Goal: Information Seeking & Learning: Learn about a topic

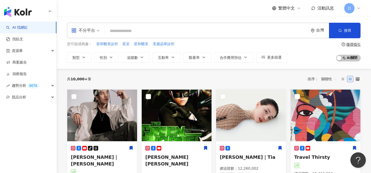
click at [142, 35] on input "search" at bounding box center [207, 31] width 200 height 10
type input "*"
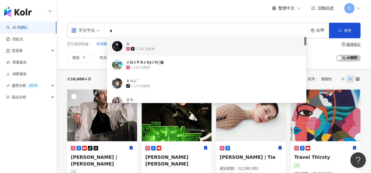
click at [128, 27] on input "*" at bounding box center [207, 31] width 200 height 10
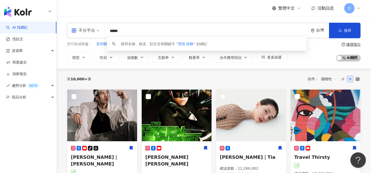
click at [93, 32] on div "不分平台" at bounding box center [83, 30] width 24 height 8
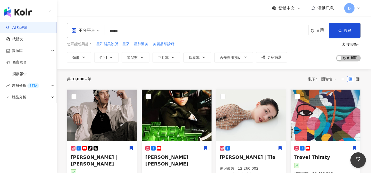
click at [115, 20] on div "不分平台 ***** 台灣 搜尋 keyword 搜尋名稱、敘述、貼文含有關鍵字 “ 寶寶 跳舞 ” 的網紅 您可能感興趣： 星和醫美診所 星采 星和醫美 美…" at bounding box center [214, 42] width 315 height 52
click at [87, 55] on button "類型" at bounding box center [79, 57] width 24 height 10
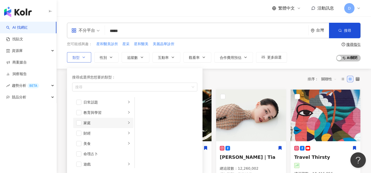
scroll to position [32, 0]
click at [92, 122] on div "家庭" at bounding box center [105, 123] width 43 height 6
click at [139, 113] on span "button" at bounding box center [141, 113] width 5 height 5
click at [142, 103] on span "button" at bounding box center [141, 103] width 5 height 5
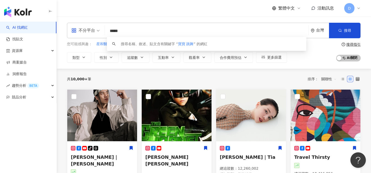
click at [178, 32] on input "*****" at bounding box center [207, 31] width 200 height 10
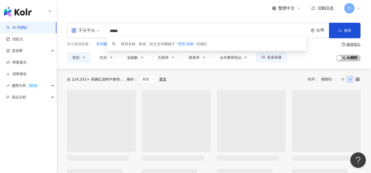
drag, startPoint x: 119, startPoint y: 32, endPoint x: 139, endPoint y: 32, distance: 20.4
click at [139, 32] on input "*****" at bounding box center [207, 31] width 200 height 10
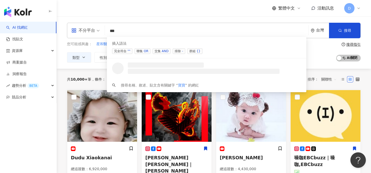
click at [165, 51] on div "AND" at bounding box center [165, 50] width 7 height 5
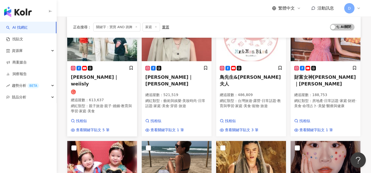
scroll to position [57, 0]
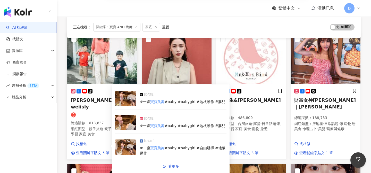
click at [129, 119] on img at bounding box center [125, 121] width 21 height 15
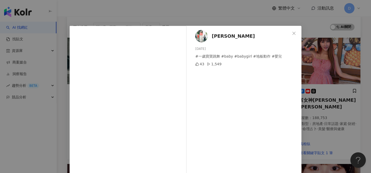
click at [219, 17] on div "薇薇 2025/7/19 #一歲寶寶跳舞 #baby #babygirl #地板動作 #嬰兒 43 1,549 查看原始貼文" at bounding box center [185, 86] width 371 height 173
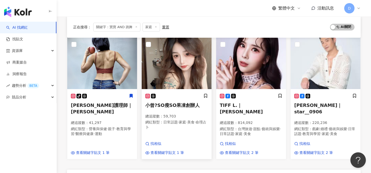
scroll to position [316, 0]
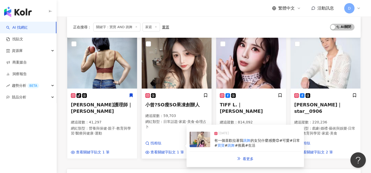
click at [200, 131] on img at bounding box center [200, 138] width 21 height 15
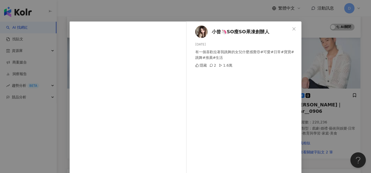
scroll to position [5, 0]
click at [294, 29] on icon "close" at bounding box center [294, 28] width 3 height 3
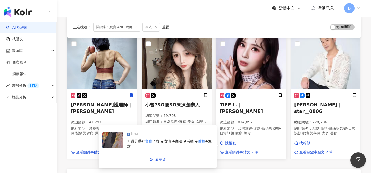
click at [113, 132] on img at bounding box center [112, 139] width 21 height 15
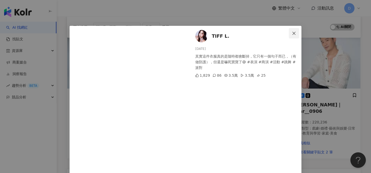
click at [295, 32] on icon "close" at bounding box center [294, 32] width 3 height 3
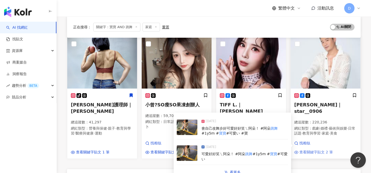
click at [310, 150] on span "查看關鍵字貼文 2 筆" at bounding box center [317, 152] width 34 height 5
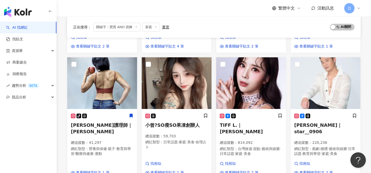
scroll to position [315, 0]
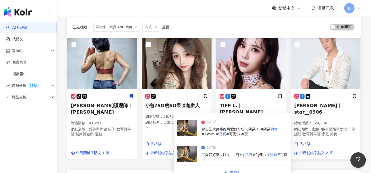
click at [189, 120] on img at bounding box center [187, 127] width 21 height 15
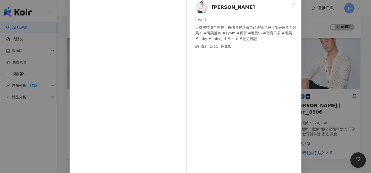
scroll to position [59, 0]
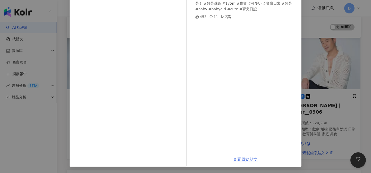
click at [238, 160] on link "查看原始貼文" at bounding box center [245, 159] width 25 height 5
click at [315, 26] on div "林佑星 2025/4/16 這麼搖吱吱合理嗎！換個音樂還會自己改舞步好可愛好好笑ㄟ阿朵！ #阿朵跳舞 #1y5m #寶寶 #可愛い #寶寶日常 #阿朵 #ba…" at bounding box center [185, 86] width 371 height 173
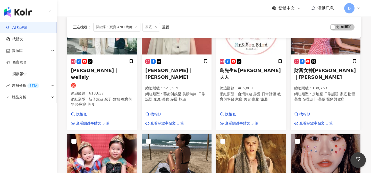
scroll to position [0, 0]
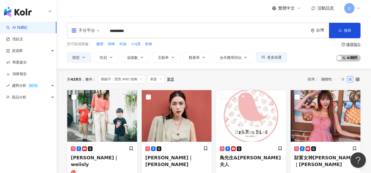
click at [157, 30] on input "*********" at bounding box center [207, 31] width 200 height 10
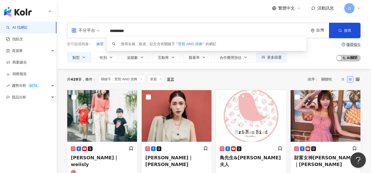
drag, startPoint x: 148, startPoint y: 31, endPoint x: 104, endPoint y: 31, distance: 44.1
click at [104, 31] on div "不分平台 ********* 台灣 搜尋 keyword 搜尋名稱、敘述、貼文含有關鍵字 “ 寶寶 AND 跳舞 ” 的網紅" at bounding box center [214, 30] width 294 height 15
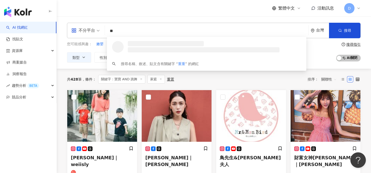
type input "*"
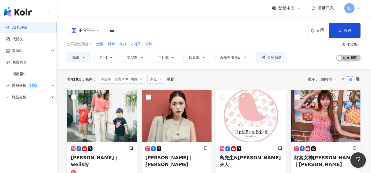
type input "**"
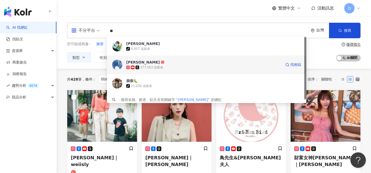
click at [146, 64] on span "[PERSON_NAME]" at bounding box center [203, 62] width 155 height 5
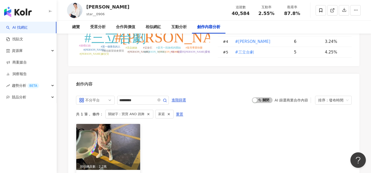
click at [123, 124] on img at bounding box center [108, 147] width 64 height 46
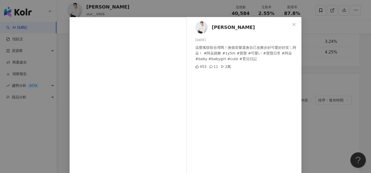
scroll to position [4, 0]
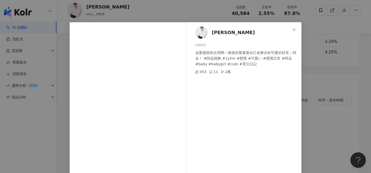
click at [218, 33] on span "林佑星" at bounding box center [233, 32] width 43 height 7
click at [293, 28] on icon "close" at bounding box center [294, 30] width 4 height 4
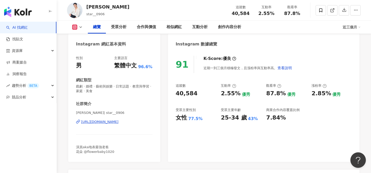
scroll to position [48, 0]
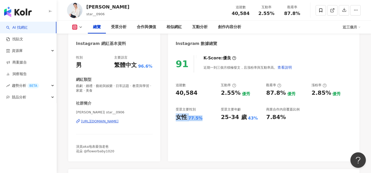
drag, startPoint x: 175, startPoint y: 116, endPoint x: 204, endPoint y: 119, distance: 29.8
click at [204, 119] on div "91 K-Score : 優良 近期一到三個月積極發文，且漲粉率與互動率高。 查看說明 追蹤數 40,584 互動率 2.55% 優秀 觀看率 87.8% 優…" at bounding box center [264, 105] width 192 height 111
drag, startPoint x: 220, startPoint y: 119, endPoint x: 252, endPoint y: 119, distance: 32.2
click at [252, 119] on div "追蹤數 40,584 互動率 2.55% 優秀 觀看率 87.8% 優秀 漲粉率 2.85% 優秀 受眾主要性別 女性 77.5% 受眾主要年齡 25-34 …" at bounding box center [264, 102] width 176 height 38
click at [229, 145] on div "91 K-Score : 優良 近期一到三個月積極發文，且漲粉率與互動率高。 查看說明 追蹤數 40,584 互動率 2.55% 優秀 觀看率 87.8% 優…" at bounding box center [264, 105] width 192 height 111
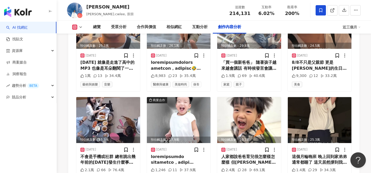
scroll to position [1682, 0]
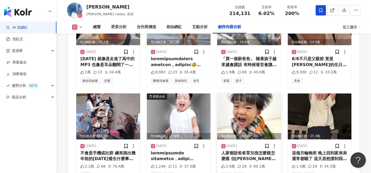
click at [255, 95] on img at bounding box center [249, 116] width 64 height 46
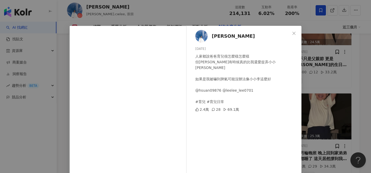
click at [329, 67] on div "[PERSON_NAME] [DATE] 人家都說爸爸育兒很怎麼樣怎麼樣 但[PERSON_NAME]有時候真的比我還愛捉弄小小[PERSON_NAME] 如…" at bounding box center [185, 86] width 371 height 173
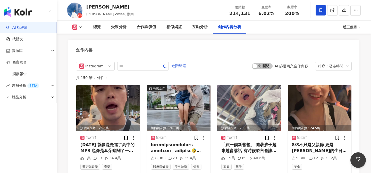
scroll to position [1596, 0]
click at [250, 85] on img at bounding box center [249, 108] width 64 height 46
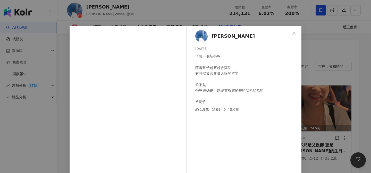
click at [335, 47] on div "[PERSON_NAME] [DATE] 「買一個新爸爸」 隨著孩子越來越會講話 有時候發言會讓人啼笑皆非 欸不是！ 爸爸媽媽是可以說買就買的嗎哈哈哈哈哈哈 …" at bounding box center [185, 86] width 371 height 173
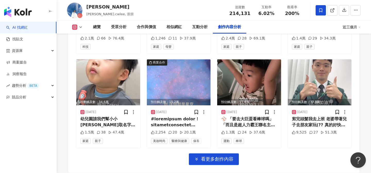
scroll to position [1804, 0]
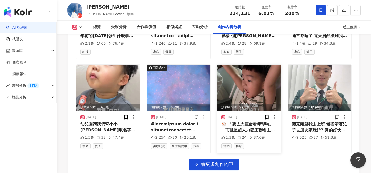
click at [251, 70] on img at bounding box center [249, 87] width 64 height 46
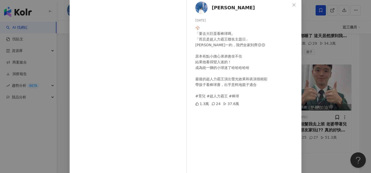
scroll to position [59, 0]
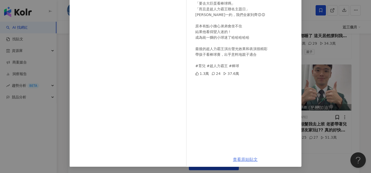
click at [242, 159] on link "查看原始貼文" at bounding box center [245, 159] width 25 height 5
click at [333, 77] on div "[PERSON_NAME] [DATE] ⚾️ 「要去大巨蛋看棒球嗎」 「而且是超人力霸王聯名主題日」 [PERSON_NAME]一約，我們全家到齊😊😊 原本…" at bounding box center [185, 86] width 371 height 173
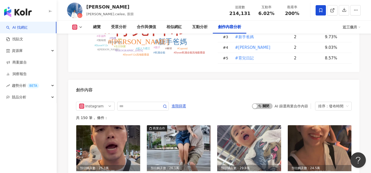
scroll to position [1560, 0]
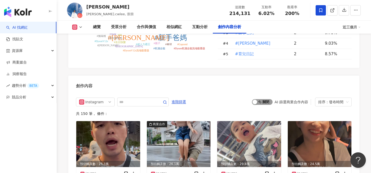
click at [266, 99] on span "啟動 關閉" at bounding box center [262, 102] width 21 height 6
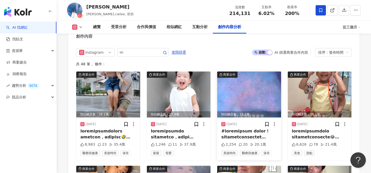
scroll to position [1620, 0]
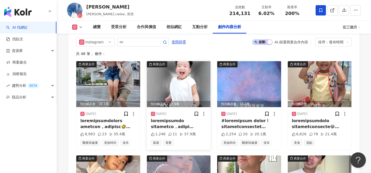
click at [186, 61] on img at bounding box center [179, 84] width 64 height 46
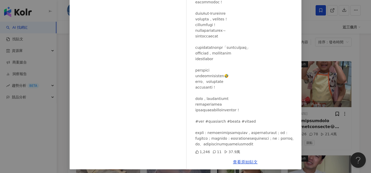
scroll to position [59, 0]
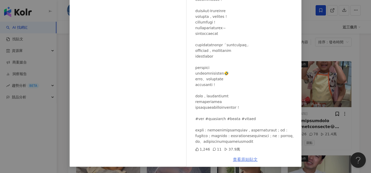
click at [244, 161] on link "查看原始貼文" at bounding box center [245, 159] width 25 height 5
click at [357, 65] on div "[PERSON_NAME] [DATE] 1,246 11 37.9萬 查看原始貼文" at bounding box center [185, 86] width 371 height 173
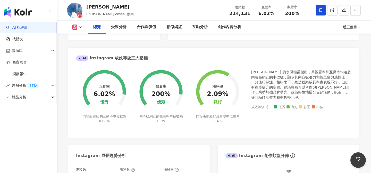
scroll to position [147, 0]
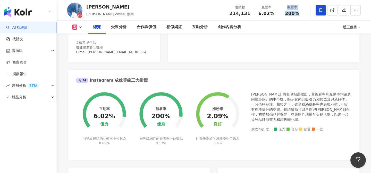
drag, startPoint x: 287, startPoint y: 8, endPoint x: 301, endPoint y: 14, distance: 16.0
click at [302, 14] on div "觀看率 200%" at bounding box center [292, 10] width 26 height 11
drag, startPoint x: 258, startPoint y: 9, endPoint x: 277, endPoint y: 15, distance: 20.5
click at [277, 15] on div "互動率 6.02%" at bounding box center [267, 10] width 26 height 11
click at [253, 48] on div "88 K-Score : 良好 近期一到三個月發文頻率正常，且漲粉率與互動率高。 查看說明 追蹤數 214,131 互動率 6.02% 優秀 觀看率 200%…" at bounding box center [264, 6] width 192 height 111
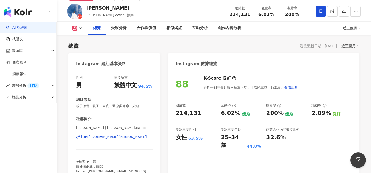
scroll to position [28, 0]
drag, startPoint x: 234, startPoint y: 12, endPoint x: 253, endPoint y: 15, distance: 19.7
click at [254, 15] on div "追蹤數 214,131 互動率 6.02% 觀看率 200%" at bounding box center [265, 10] width 79 height 15
click at [252, 15] on div "追蹤數 214,131" at bounding box center [239, 10] width 27 height 11
drag, startPoint x: 251, startPoint y: 17, endPoint x: 232, endPoint y: 12, distance: 19.4
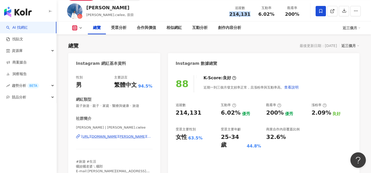
click at [232, 12] on div "追蹤數 214,131 互動率 6.02% 觀看率 200%" at bounding box center [265, 10] width 79 height 15
click at [231, 16] on div "追蹤數 214,131 互動率 6.02% 觀看率 200%" at bounding box center [265, 10] width 79 height 15
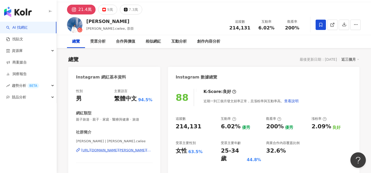
scroll to position [15, 0]
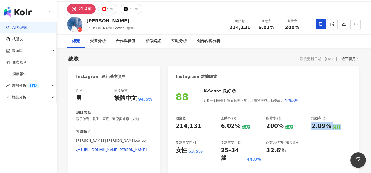
drag, startPoint x: 312, startPoint y: 122, endPoint x: 330, endPoint y: 132, distance: 20.8
click at [330, 132] on div "追蹤數 214,131 互動率 6.02% 優秀 觀看率 200% 優秀 漲粉率 2.09% 良好 受眾主要性別 女性 63.5% 受眾主要年齡 25-34 …" at bounding box center [264, 139] width 176 height 46
click at [320, 113] on div "88 K-Score : 良好 近期一到三個月發文頻率正常，且漲粉率與互動率高。 查看說明 追蹤數 214,131 互動率 6.02% 優秀 觀看率 200%…" at bounding box center [264, 138] width 192 height 111
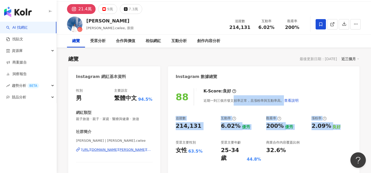
drag, startPoint x: 344, startPoint y: 132, endPoint x: 233, endPoint y: 98, distance: 116.5
click at [233, 98] on div "88 K-Score : 良好 近期一到三個月發文頻率正常，且漲粉率與互動率高。 查看說明 追蹤數 214,131 互動率 6.02% 優秀 觀看率 200%…" at bounding box center [264, 138] width 192 height 111
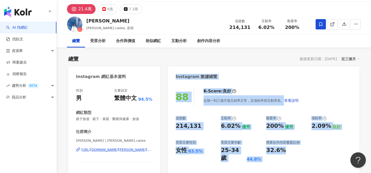
drag, startPoint x: 174, startPoint y: 70, endPoint x: 300, endPoint y: 155, distance: 152.0
click at [300, 155] on div "Instagram 數據總覽 88 K-Score : 良好 近期一到三個月發文頻率正常，且漲粉率與互動率高。 查看說明 追蹤數 214,131 互動率 6.…" at bounding box center [264, 130] width 192 height 128
click at [32, 51] on div "資源庫" at bounding box center [28, 51] width 56 height 12
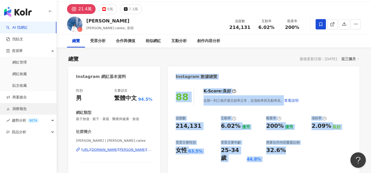
click at [23, 108] on link "洞察報告" at bounding box center [16, 108] width 21 height 5
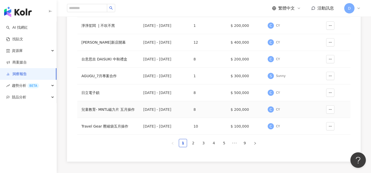
scroll to position [133, 0]
click at [125, 108] on div "兒童教育- MNTL磁力片 五月操作" at bounding box center [108, 109] width 54 height 6
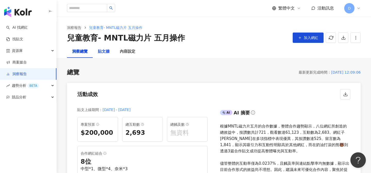
click at [104, 52] on div "貼文牆" at bounding box center [104, 51] width 12 height 6
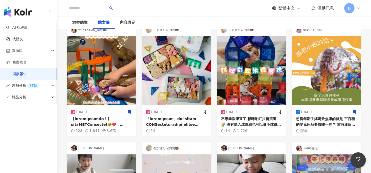
scroll to position [70, 0]
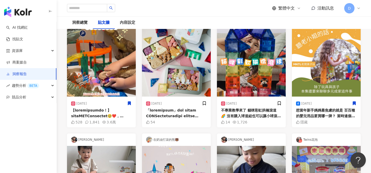
click at [261, 70] on img at bounding box center [251, 62] width 69 height 69
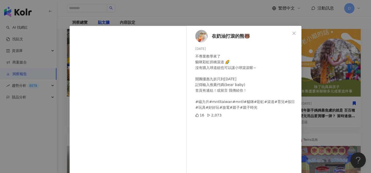
click at [248, 23] on div "在奶油打滾的熊🐻 [DATE] 不專業教學來了 貓咪彩虹拱橋滾道 🌈 沒有購入球道組也可以讓小球滾滾喔～ 開團優惠九折只到[DATE] 記得輸入推薦代碼(be…" at bounding box center [185, 86] width 371 height 173
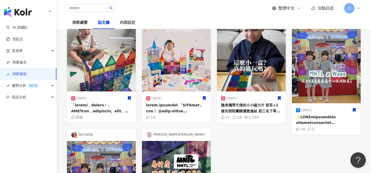
scroll to position [242, 0]
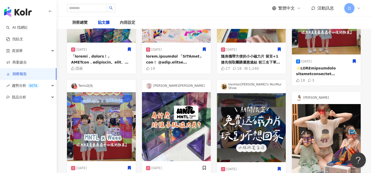
click at [111, 119] on img at bounding box center [101, 126] width 69 height 69
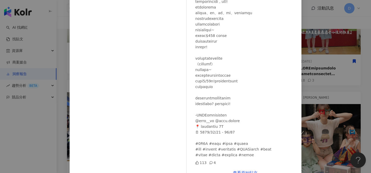
scroll to position [49, 0]
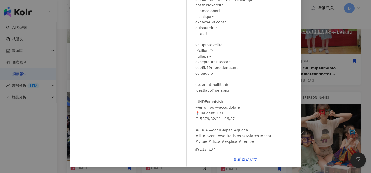
click at [341, 57] on div "Twins花泡 [DATE] 113 4 查看原始貼文" at bounding box center [185, 86] width 371 height 173
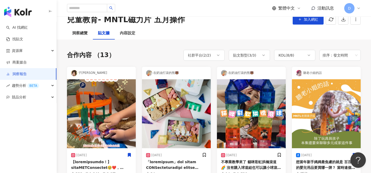
scroll to position [0, 0]
